Goal: Transaction & Acquisition: Purchase product/service

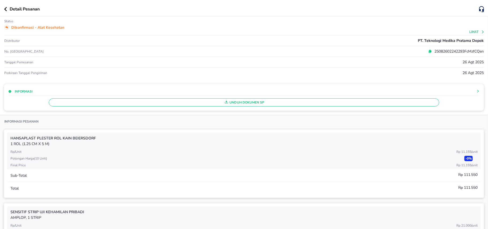
scroll to position [36, 0]
click at [3, 11] on div "Detail Pesanan" at bounding box center [244, 8] width 488 height 17
click at [8, 9] on button "button" at bounding box center [7, 9] width 6 height 4
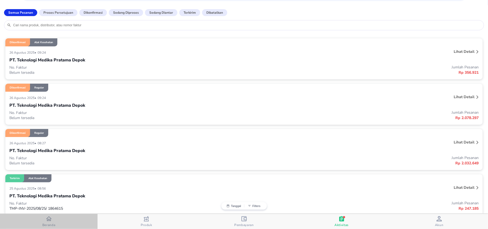
click at [50, 224] on span "Beranda" at bounding box center [48, 225] width 13 height 4
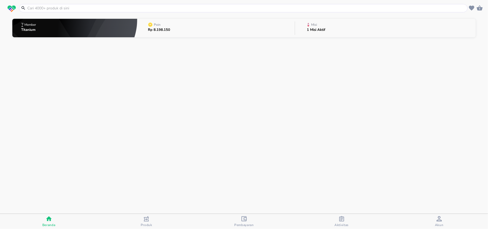
click at [113, 9] on input "text" at bounding box center [247, 8] width 440 height 6
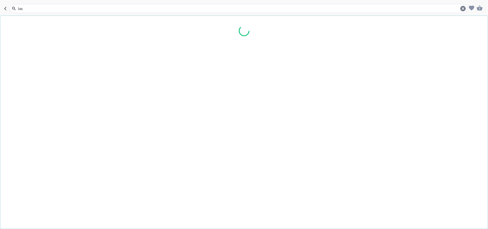
type input "lasi"
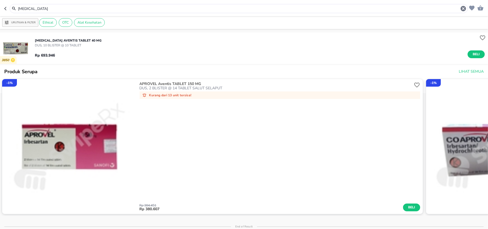
drag, startPoint x: 63, startPoint y: 8, endPoint x: 0, endPoint y: 2, distance: 63.5
click at [0, 3] on header "[MEDICAL_DATA]" at bounding box center [244, 8] width 488 height 16
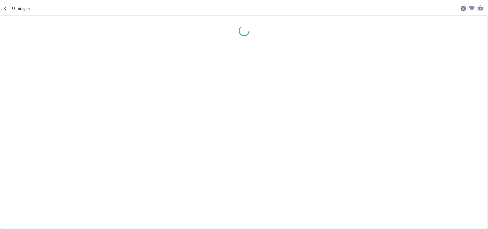
type input "dragon"
